Goal: Transaction & Acquisition: Purchase product/service

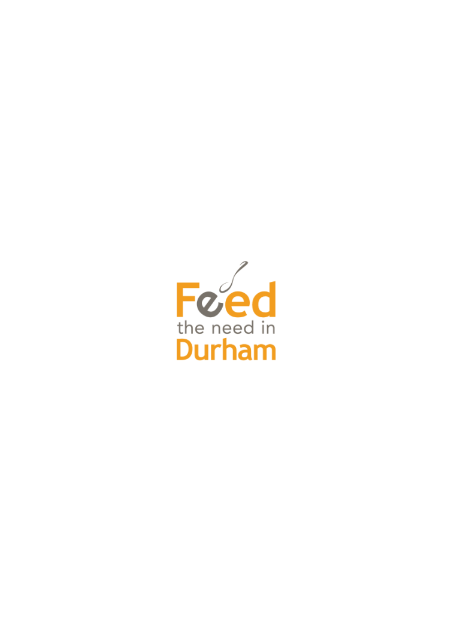
click at [77, 408] on div at bounding box center [225, 310] width 451 height 620
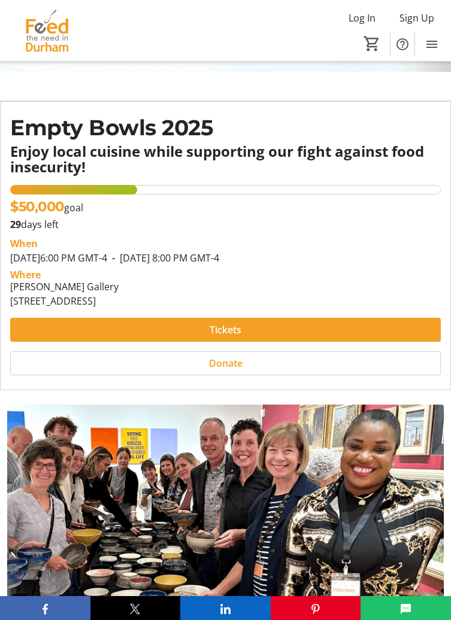
scroll to position [235, 0]
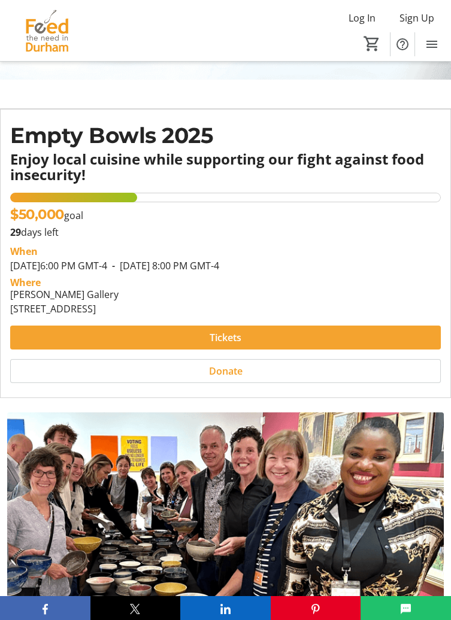
click at [221, 341] on span "Tickets" at bounding box center [226, 338] width 32 height 14
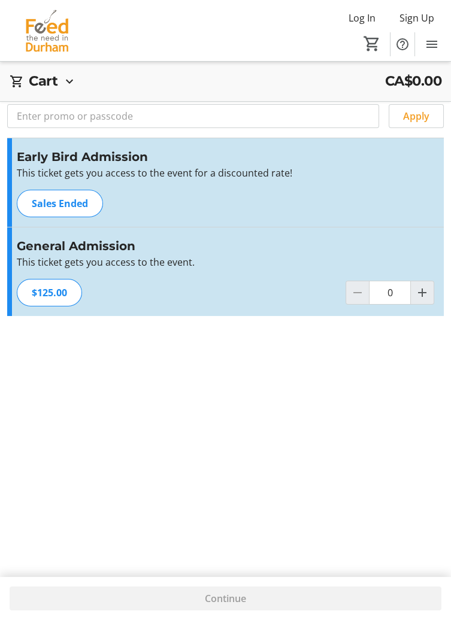
scroll to position [43, 0]
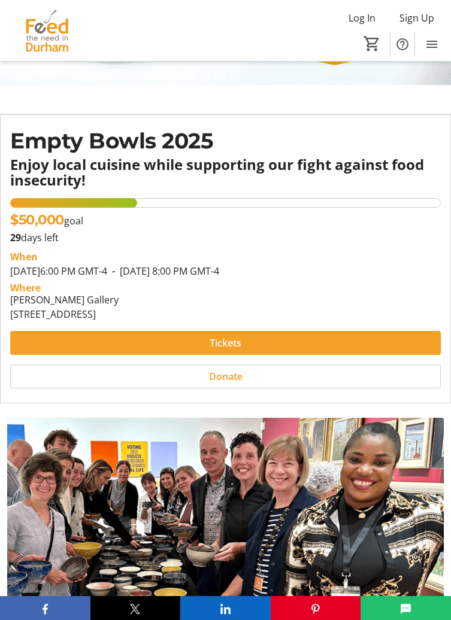
scroll to position [235, 0]
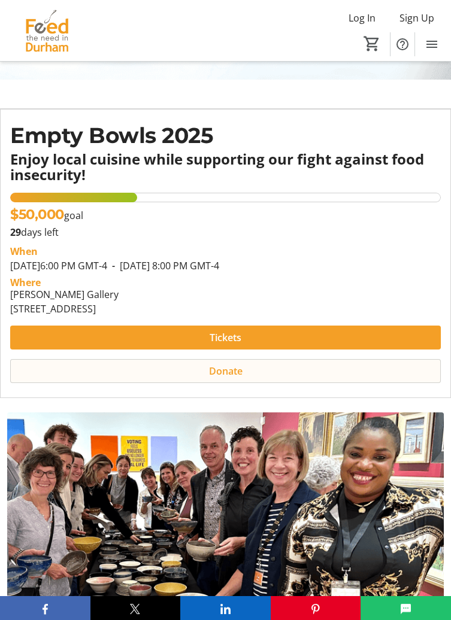
click at [220, 374] on span "Donate" at bounding box center [226, 371] width 34 height 14
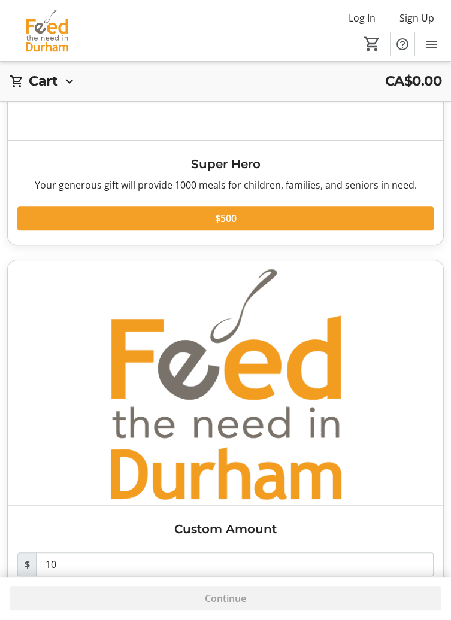
scroll to position [990, 0]
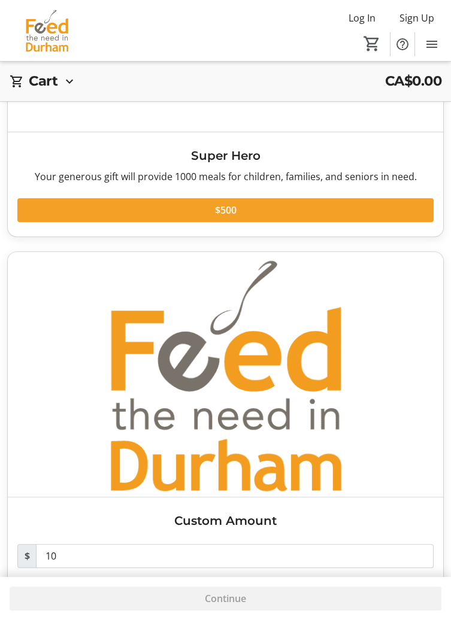
click at [334, 611] on div "Continue" at bounding box center [226, 599] width 432 height 24
click at [311, 611] on div "Continue" at bounding box center [226, 599] width 432 height 24
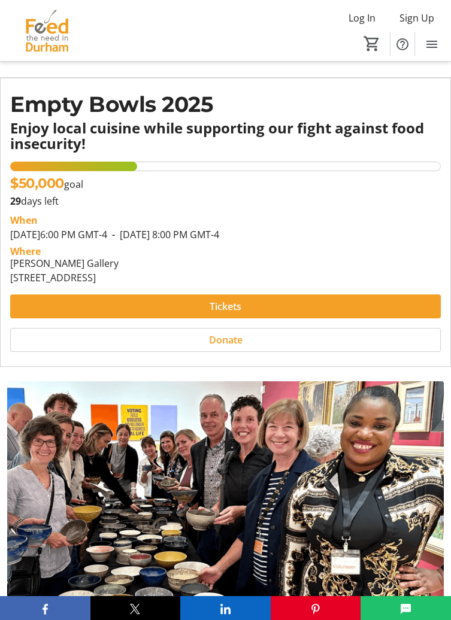
scroll to position [235, 0]
